Goal: Register for event/course

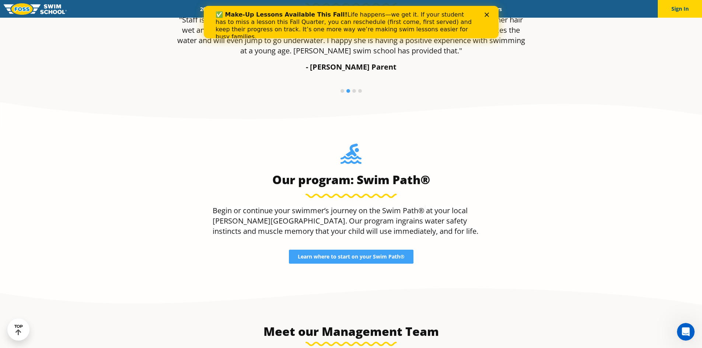
scroll to position [626, 0]
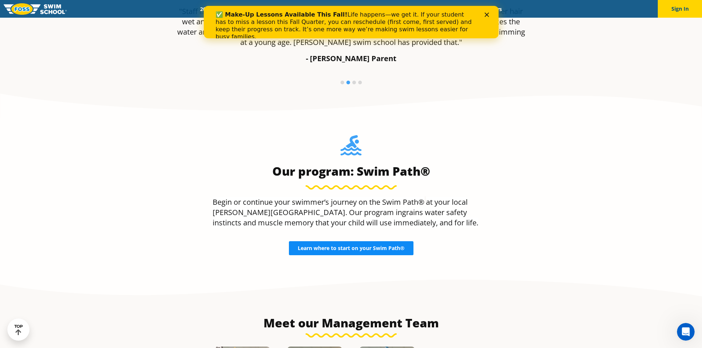
click at [396, 252] on link "Learn where to start on your Swim Path®" at bounding box center [351, 248] width 125 height 14
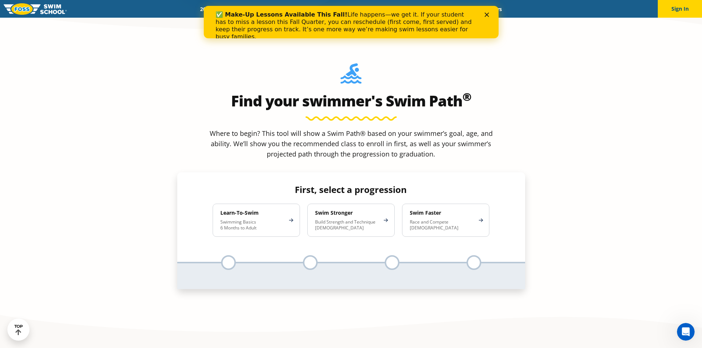
scroll to position [663, 0]
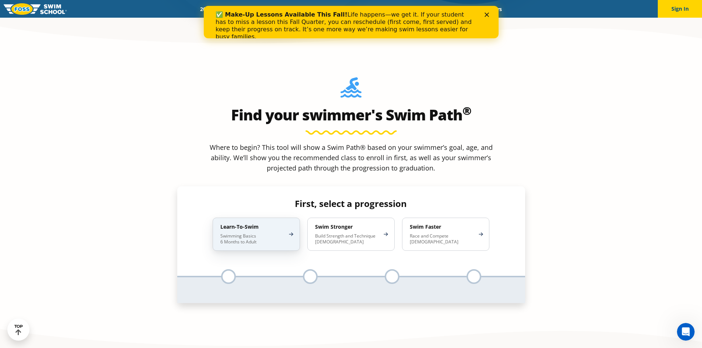
click at [263, 224] on h4 "Learn-To-Swim" at bounding box center [252, 227] width 64 height 7
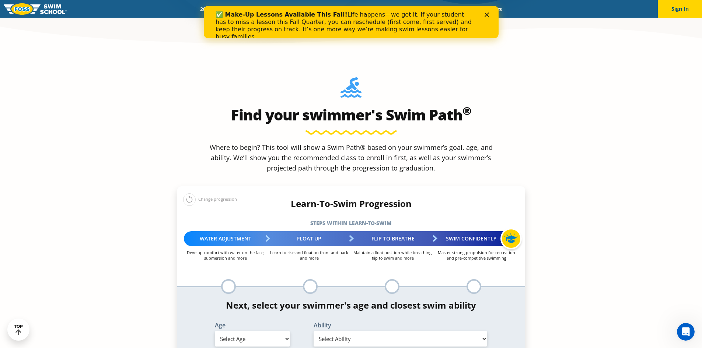
click at [277, 331] on select "Select Age [DEMOGRAPHIC_DATA] months - 1 year 1 year 2 years 3 years 4 years 5 …" at bounding box center [252, 338] width 75 height 15
select select "6-months---1-year"
click at [215, 331] on select "Select Age [DEMOGRAPHIC_DATA] months - 1 year 1 year 2 years 3 years 4 years 5 …" at bounding box center [252, 338] width 75 height 15
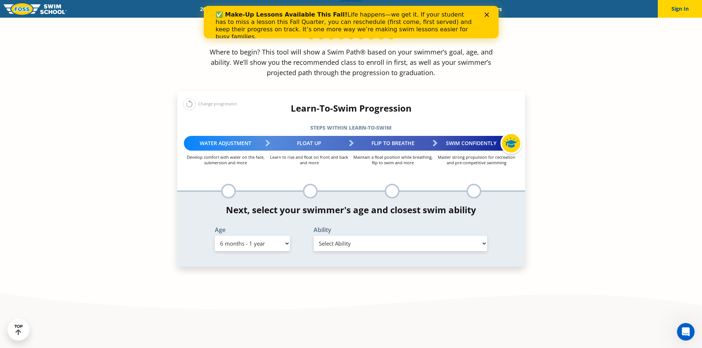
scroll to position [774, 0]
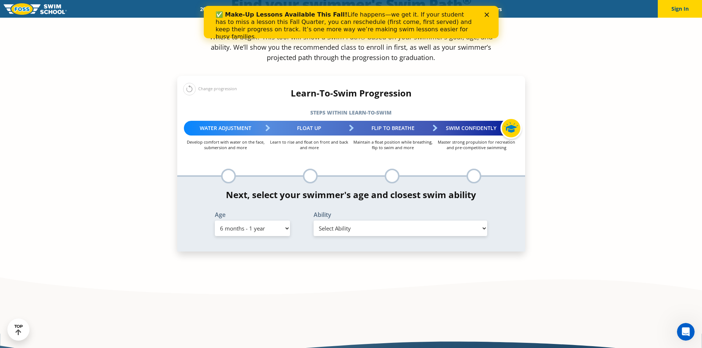
click at [396, 221] on select "Select Ability First in-water experience Comfortable with water poured over the…" at bounding box center [401, 228] width 174 height 15
select select "6-months---1-year-first-in-water-experience"
click at [314, 221] on select "Select Ability First in-water experience Comfortable with water poured over the…" at bounding box center [401, 228] width 174 height 15
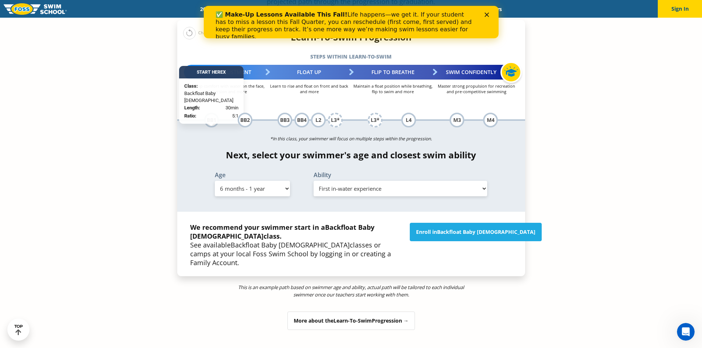
scroll to position [847, 0]
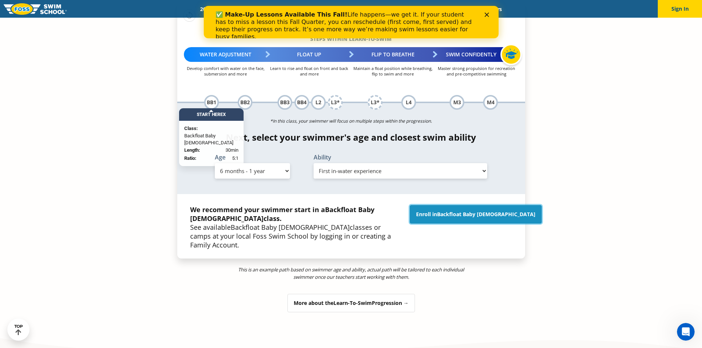
click at [477, 205] on link "Enroll in Backfloat Baby [DEMOGRAPHIC_DATA]" at bounding box center [476, 214] width 132 height 18
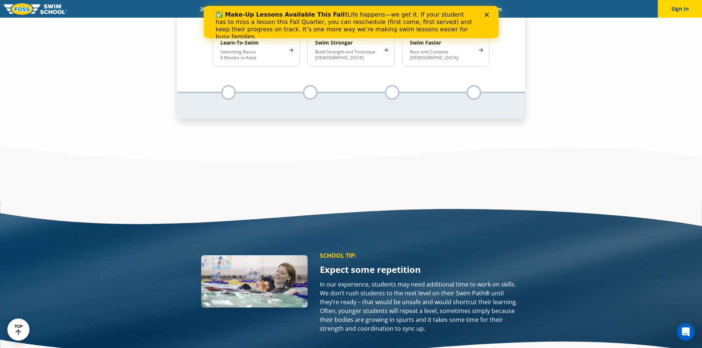
click at [305, 127] on div "Swim Path ® Skills for a lifetime of Confidence ® Our unique curriculum helps e…" at bounding box center [351, 207] width 442 height 2074
click at [485, 15] on polygon "Close" at bounding box center [486, 15] width 4 height 4
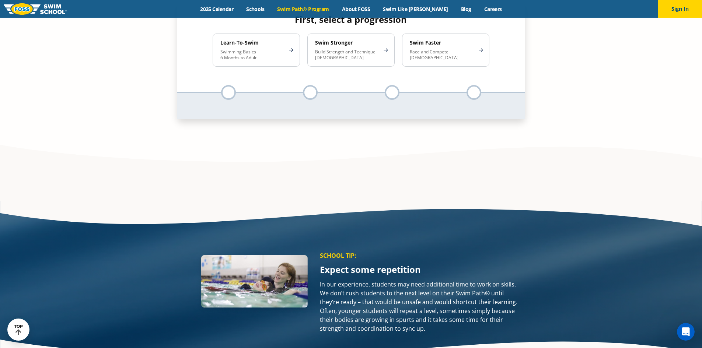
click at [238, 5] on div "Menu 2025 Calendar Schools Swim Path® Program About FOSS Swim Like Regan Blog C…" at bounding box center [351, 9] width 702 height 18
click at [238, 11] on link "2025 Calendar" at bounding box center [217, 9] width 46 height 7
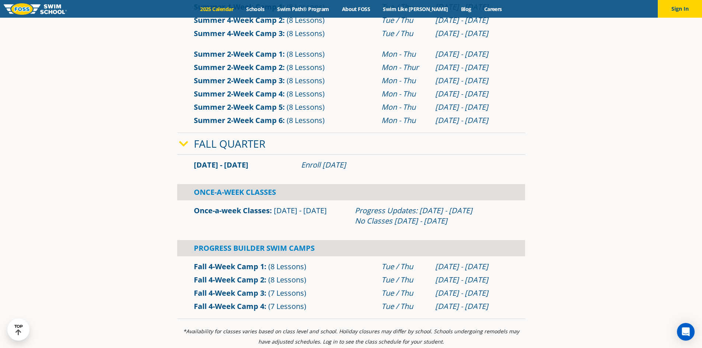
scroll to position [405, 0]
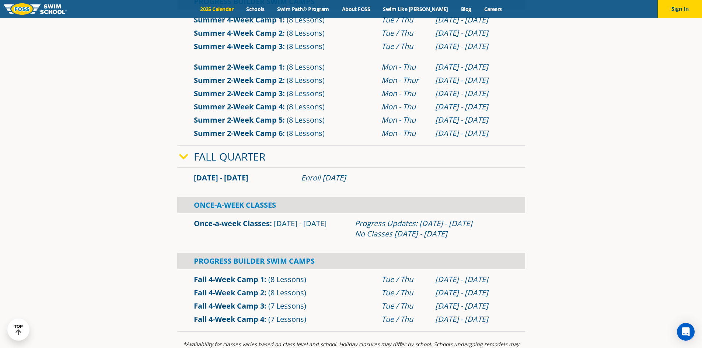
click at [183, 158] on icon at bounding box center [183, 157] width 9 height 10
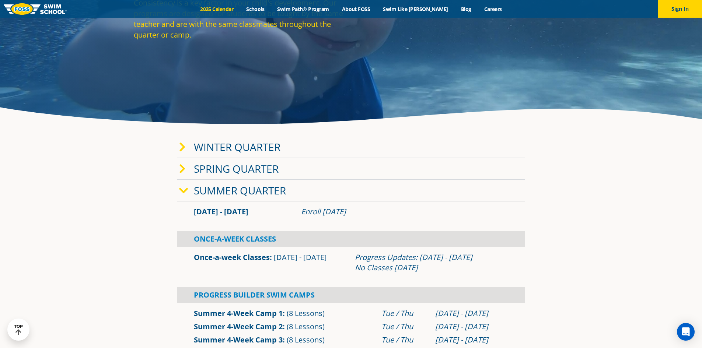
scroll to position [74, 0]
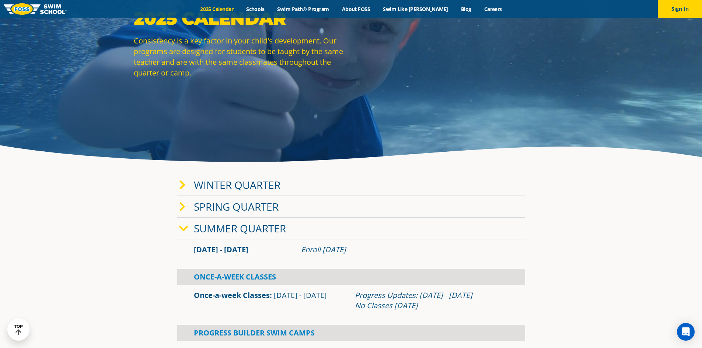
click at [180, 230] on icon at bounding box center [183, 229] width 9 height 10
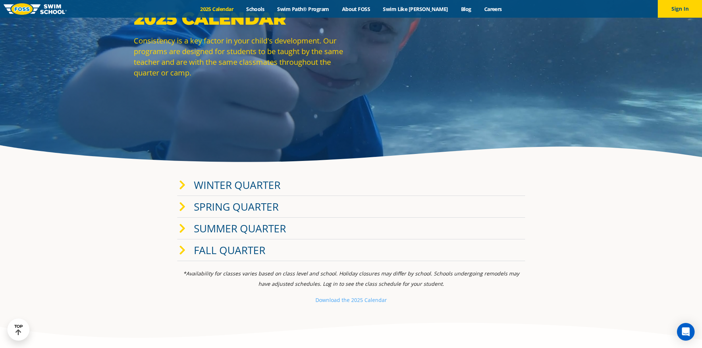
click at [185, 183] on icon at bounding box center [182, 185] width 7 height 10
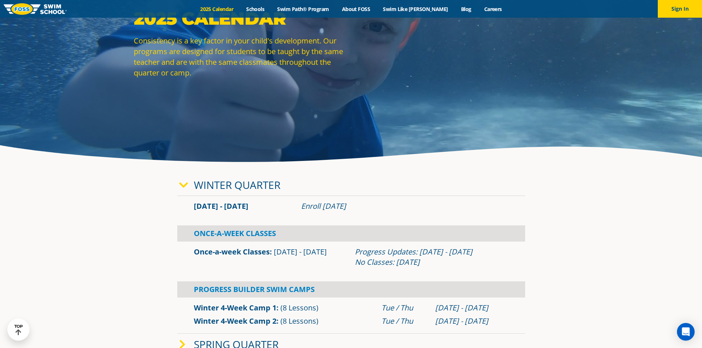
click at [185, 183] on icon at bounding box center [183, 185] width 9 height 10
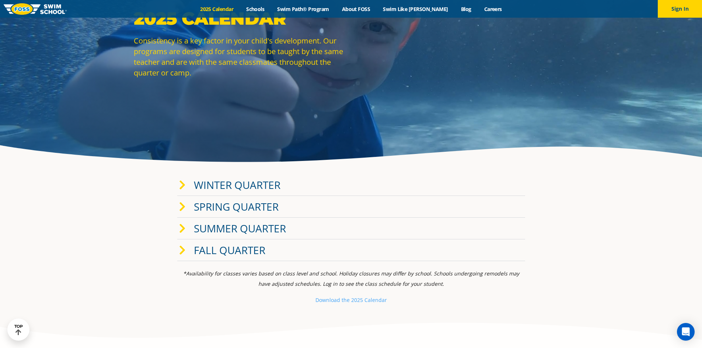
click at [185, 203] on icon at bounding box center [182, 207] width 7 height 10
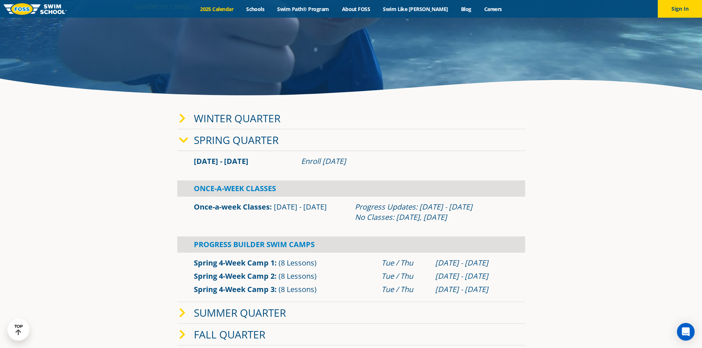
scroll to position [147, 0]
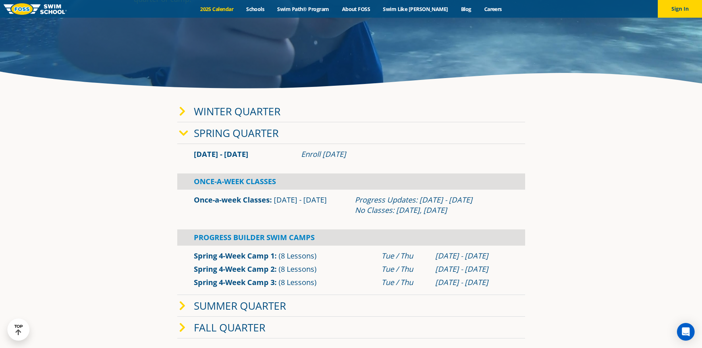
click at [252, 200] on link "Once-a-week Classes" at bounding box center [232, 200] width 76 height 10
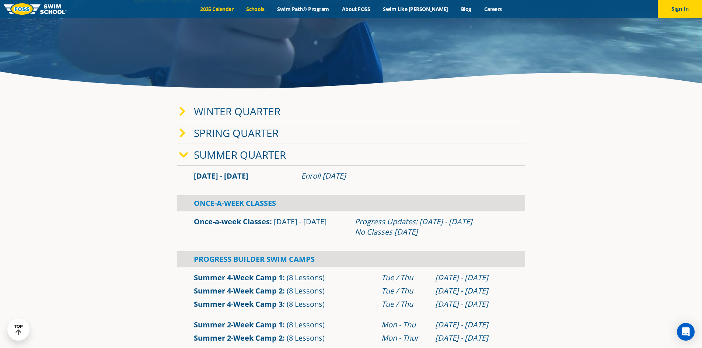
click at [268, 11] on link "Schools" at bounding box center [255, 9] width 31 height 7
